Goal: Information Seeking & Learning: Learn about a topic

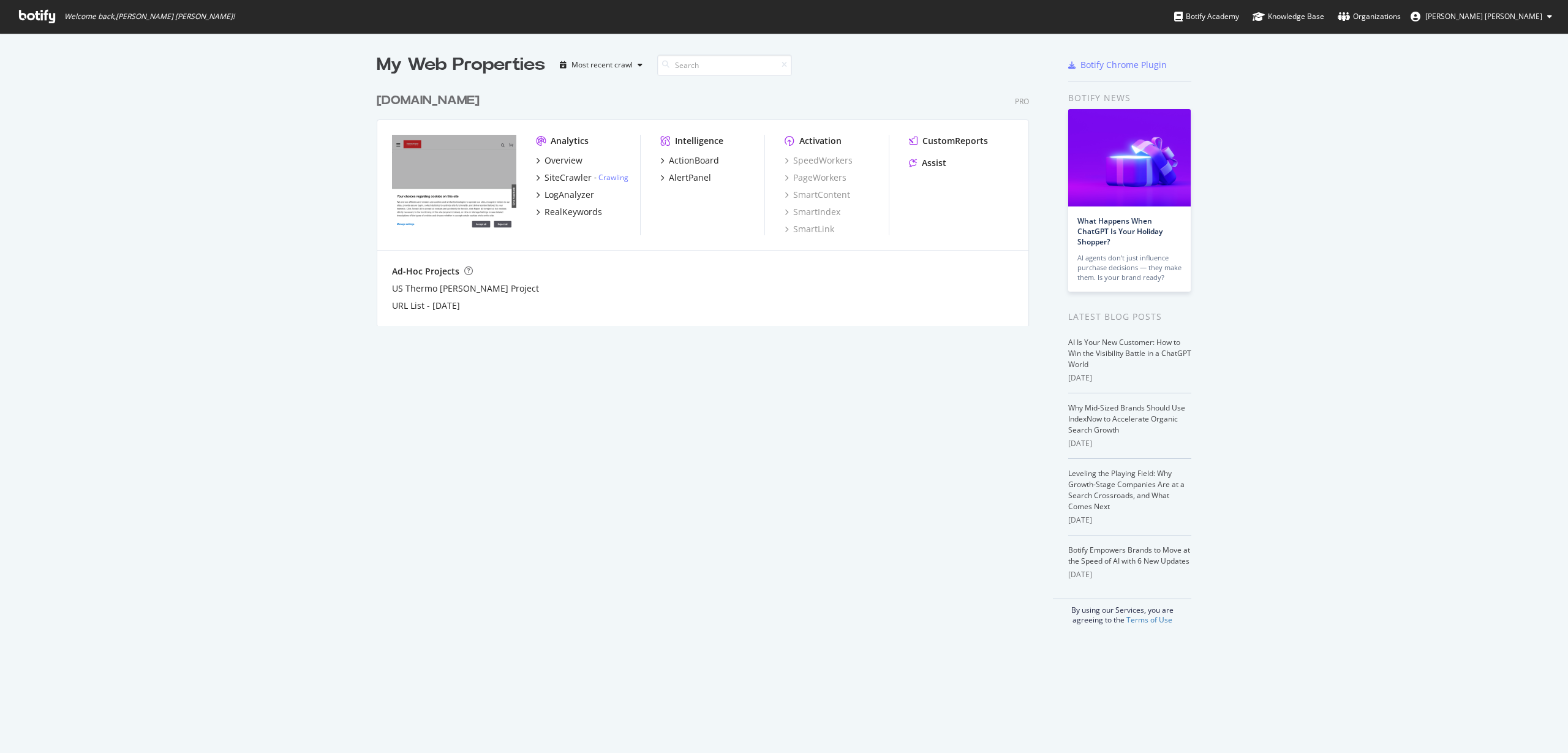
scroll to position [741, 1545]
click at [37, 18] on icon at bounding box center [36, 17] width 36 height 14
